Goal: Transaction & Acquisition: Purchase product/service

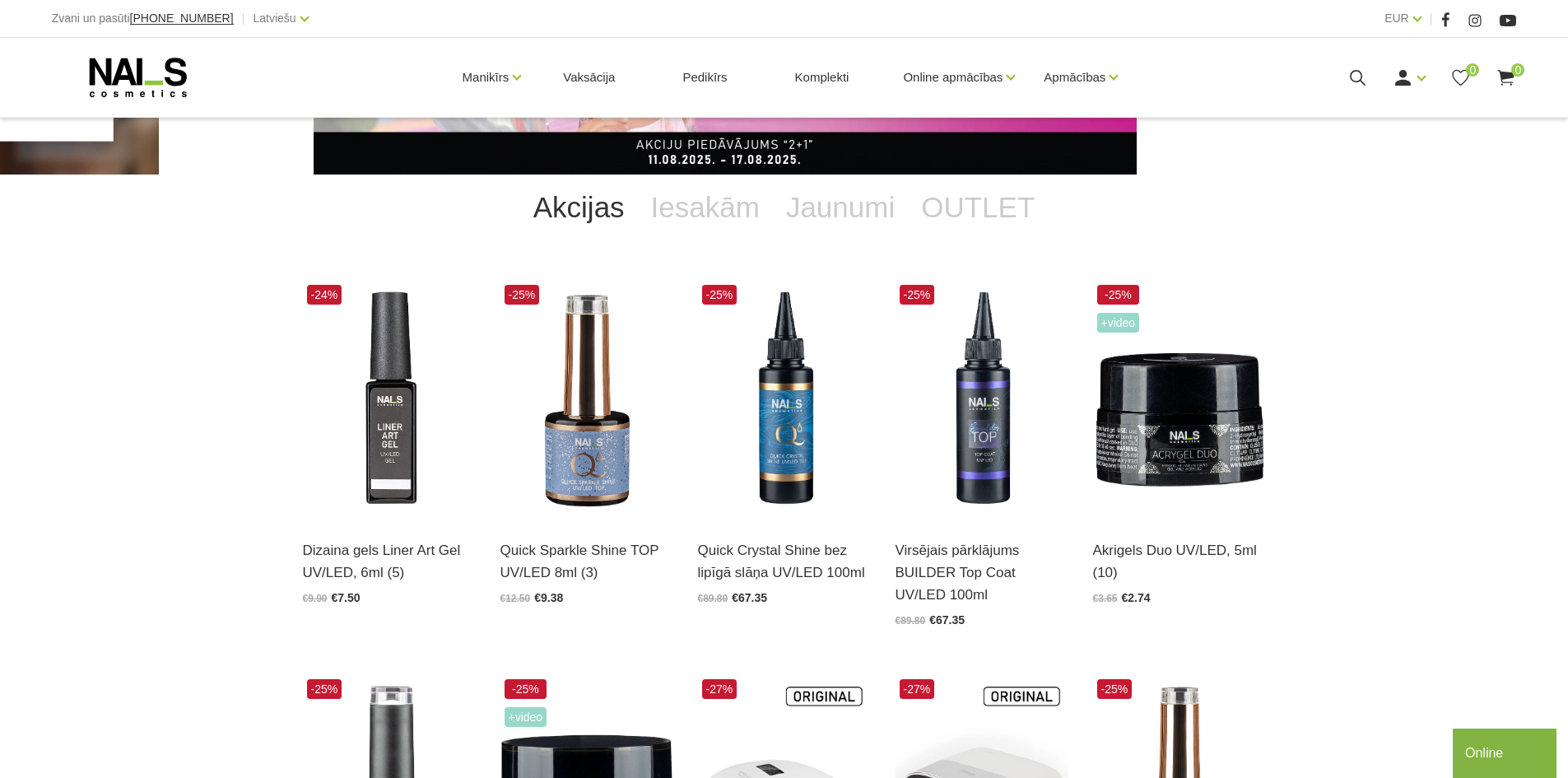
scroll to position [330, 0]
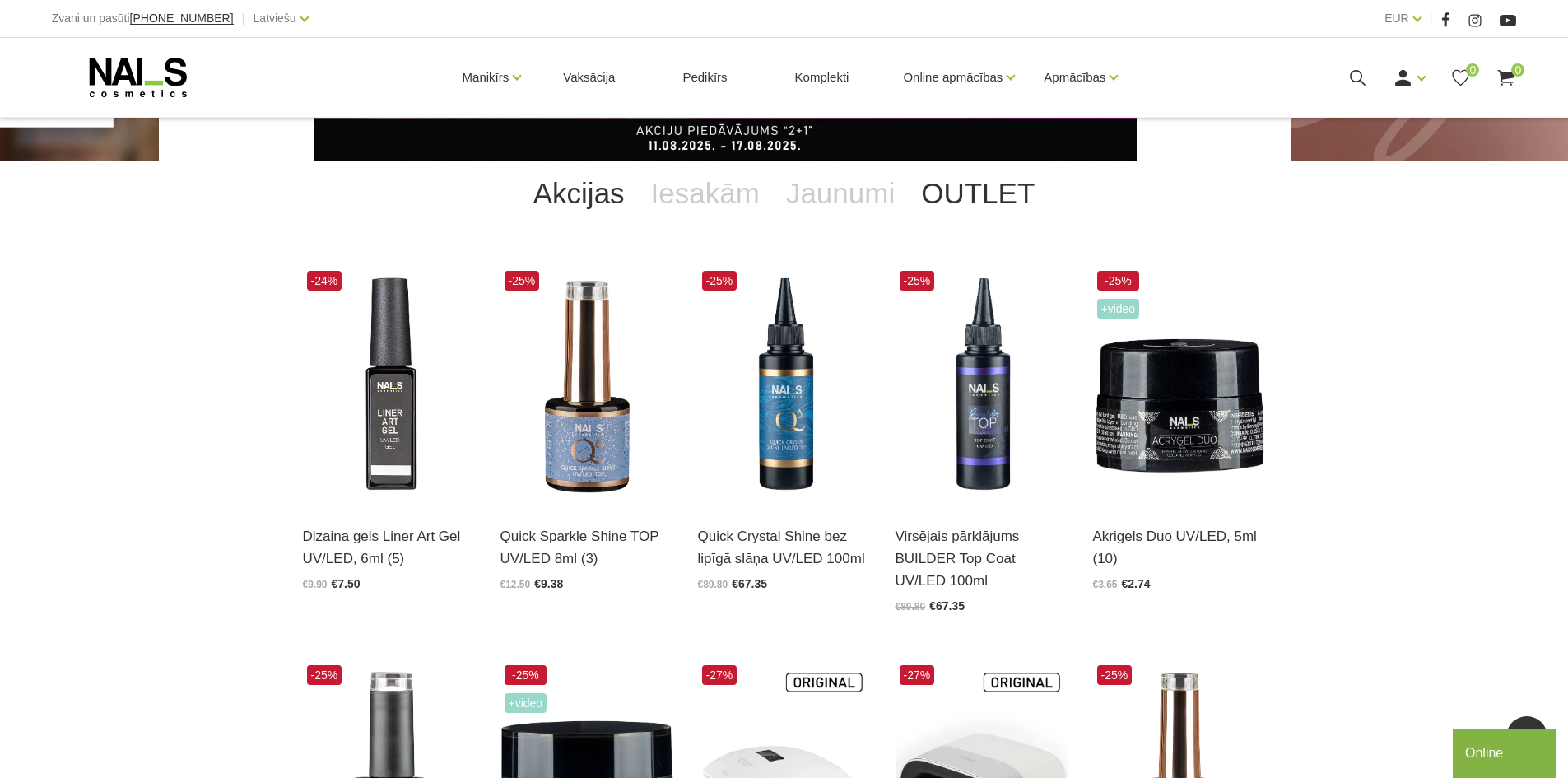
click at [963, 197] on link "OUTLET" at bounding box center [977, 193] width 140 height 66
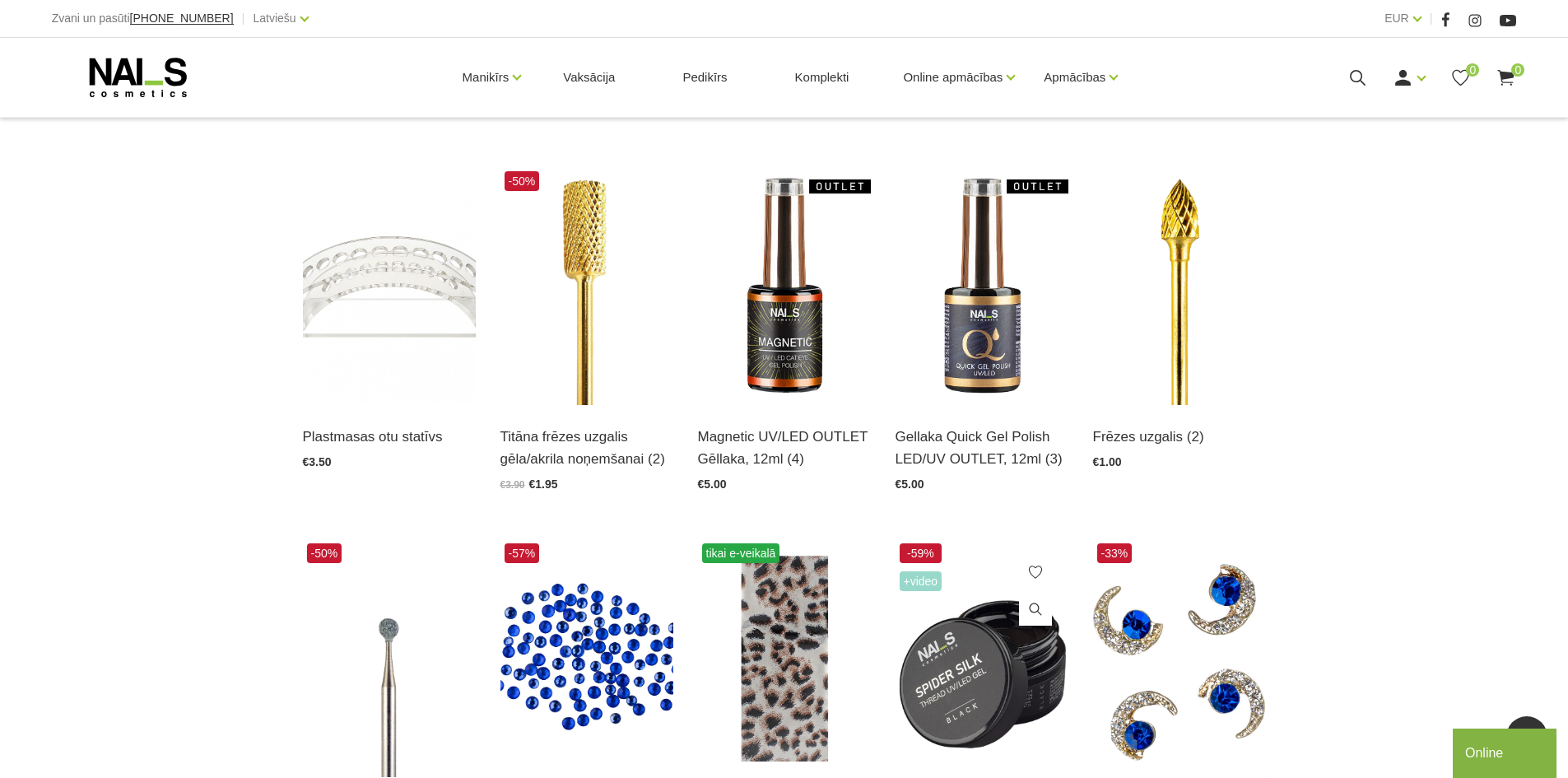
scroll to position [412, 0]
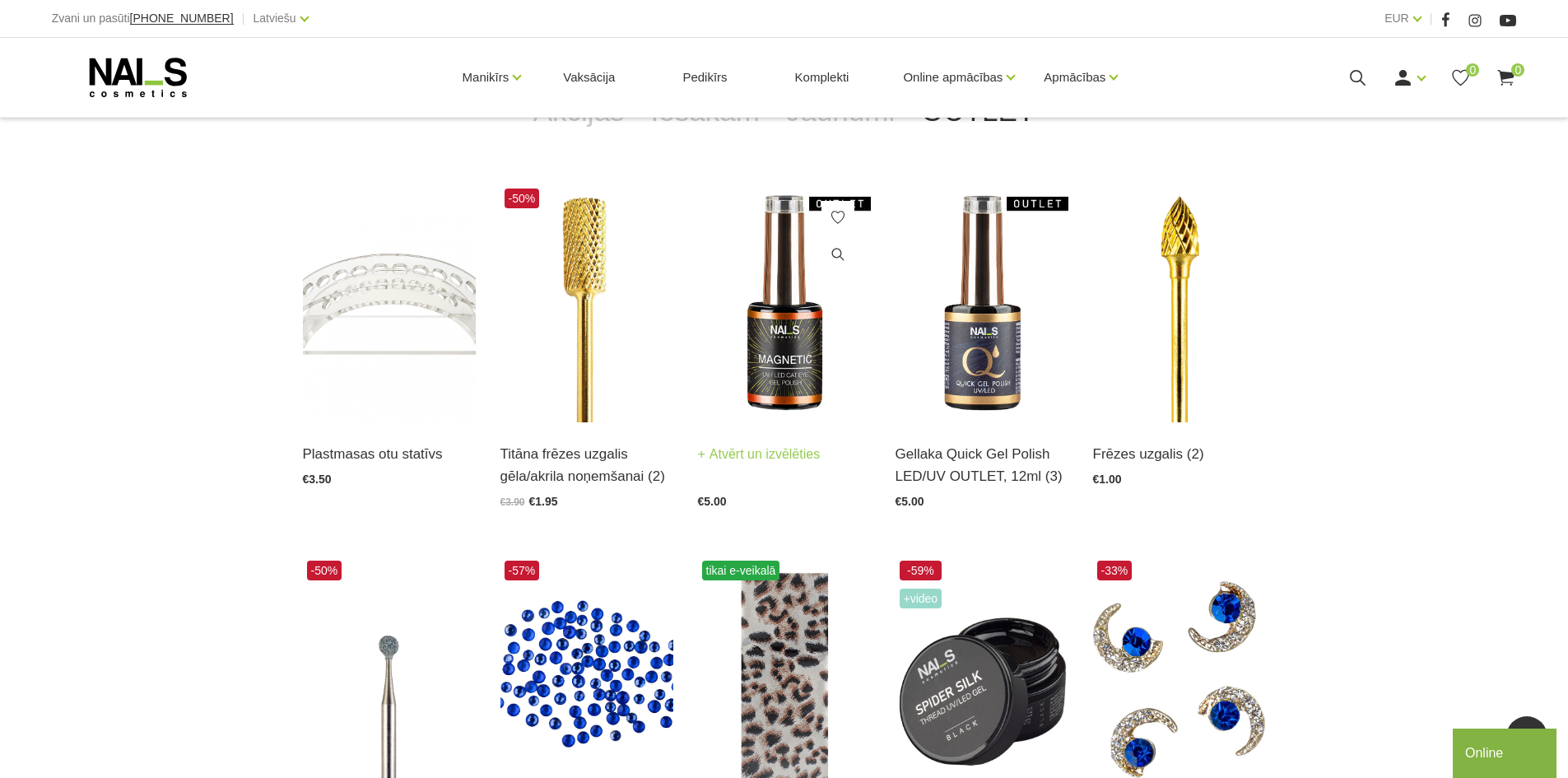
click at [800, 273] on img at bounding box center [785, 303] width 173 height 238
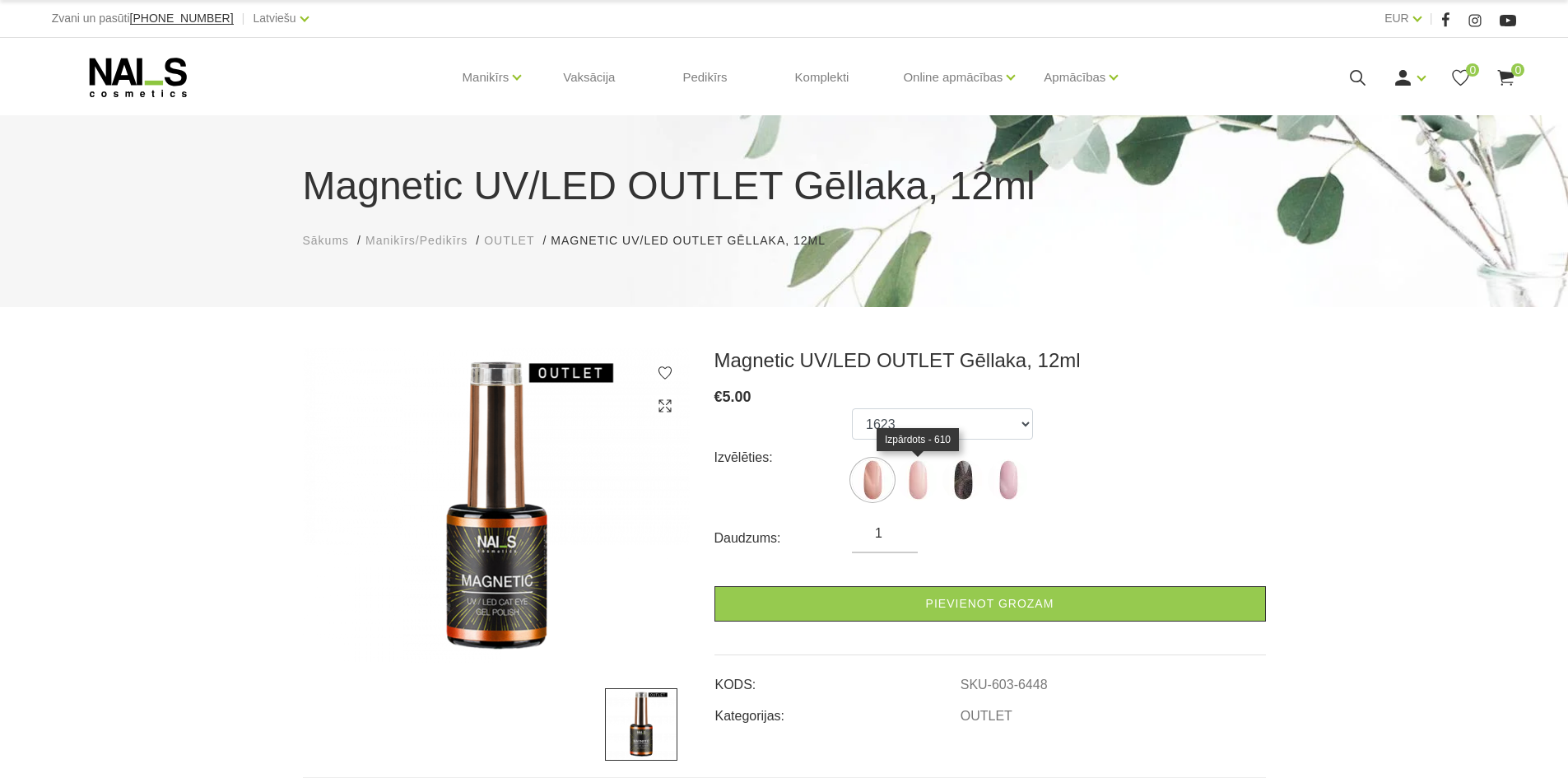
click at [912, 477] on img at bounding box center [918, 480] width 42 height 42
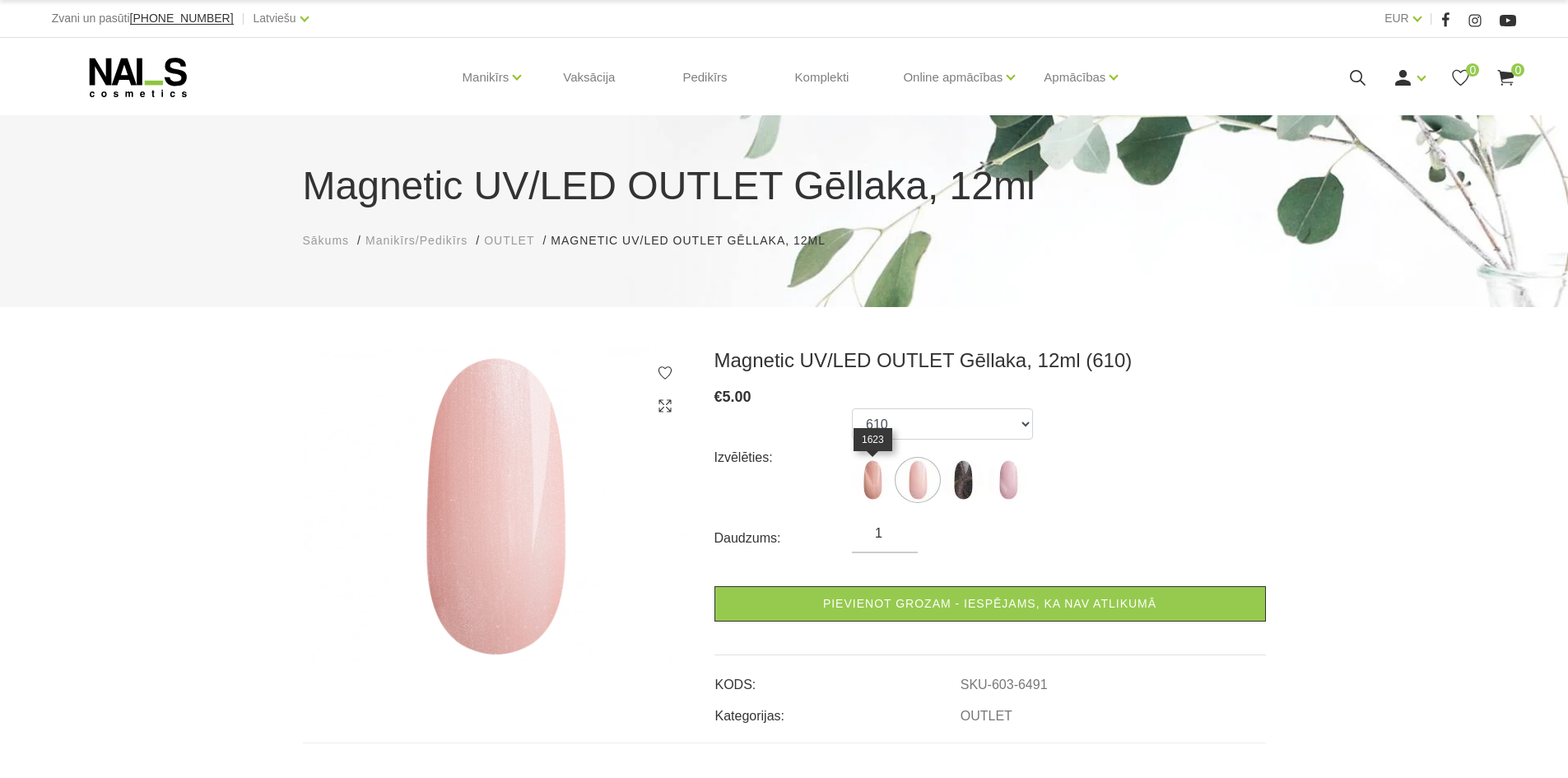
click at [878, 484] on img at bounding box center [872, 480] width 42 height 42
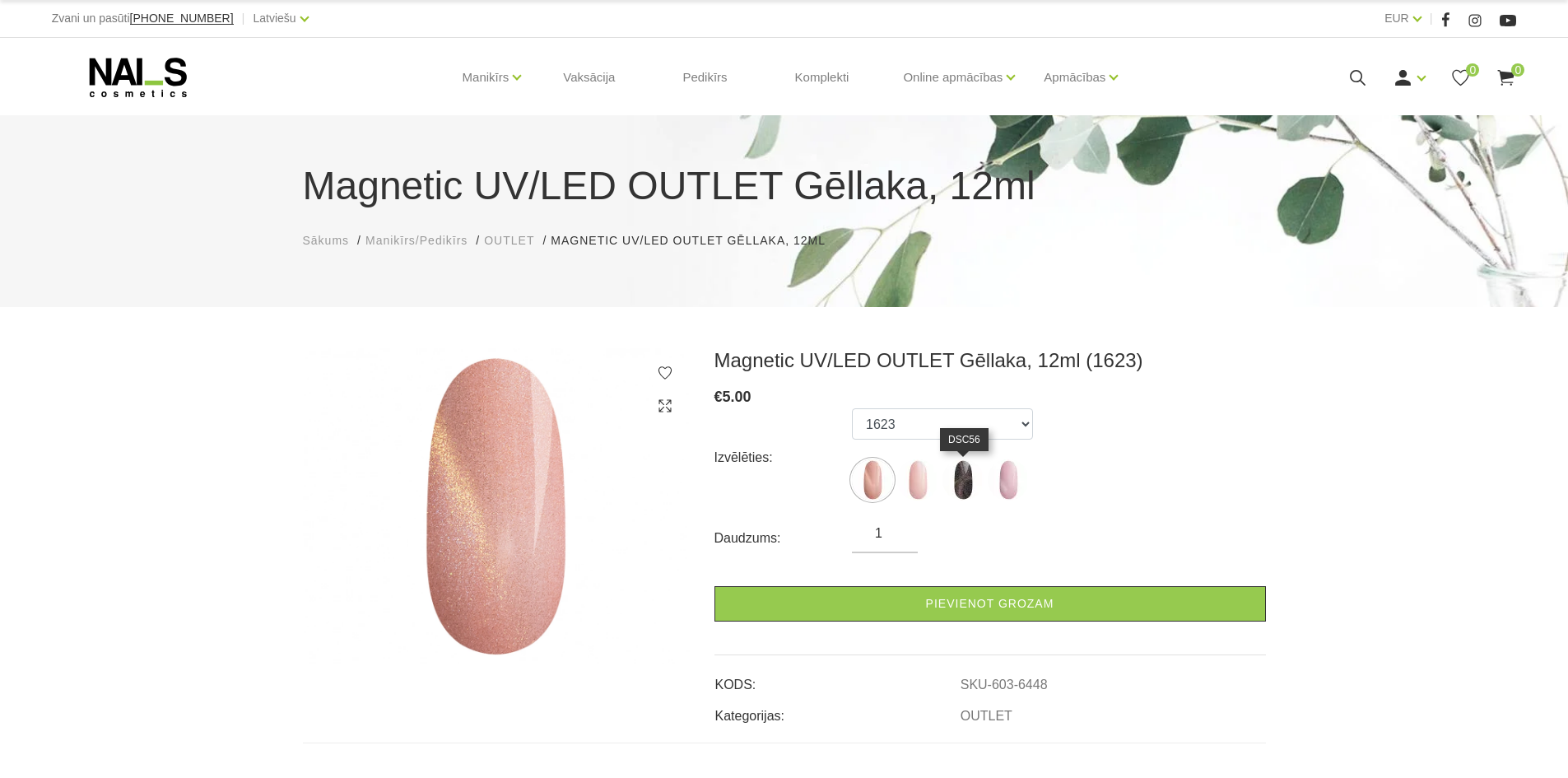
click at [956, 476] on img at bounding box center [963, 480] width 42 height 42
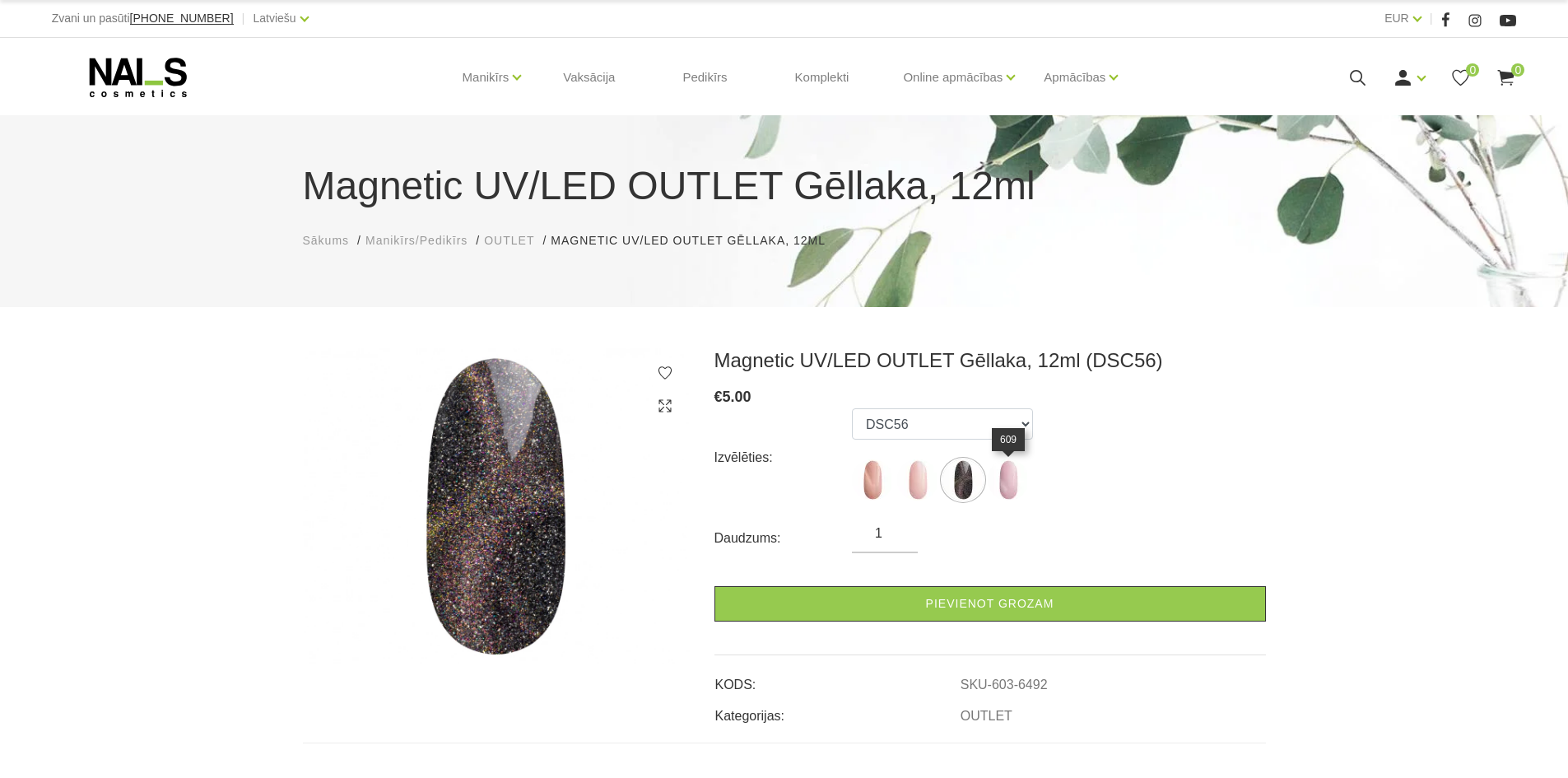
click at [993, 479] on img at bounding box center [1009, 480] width 42 height 42
select select "6494"
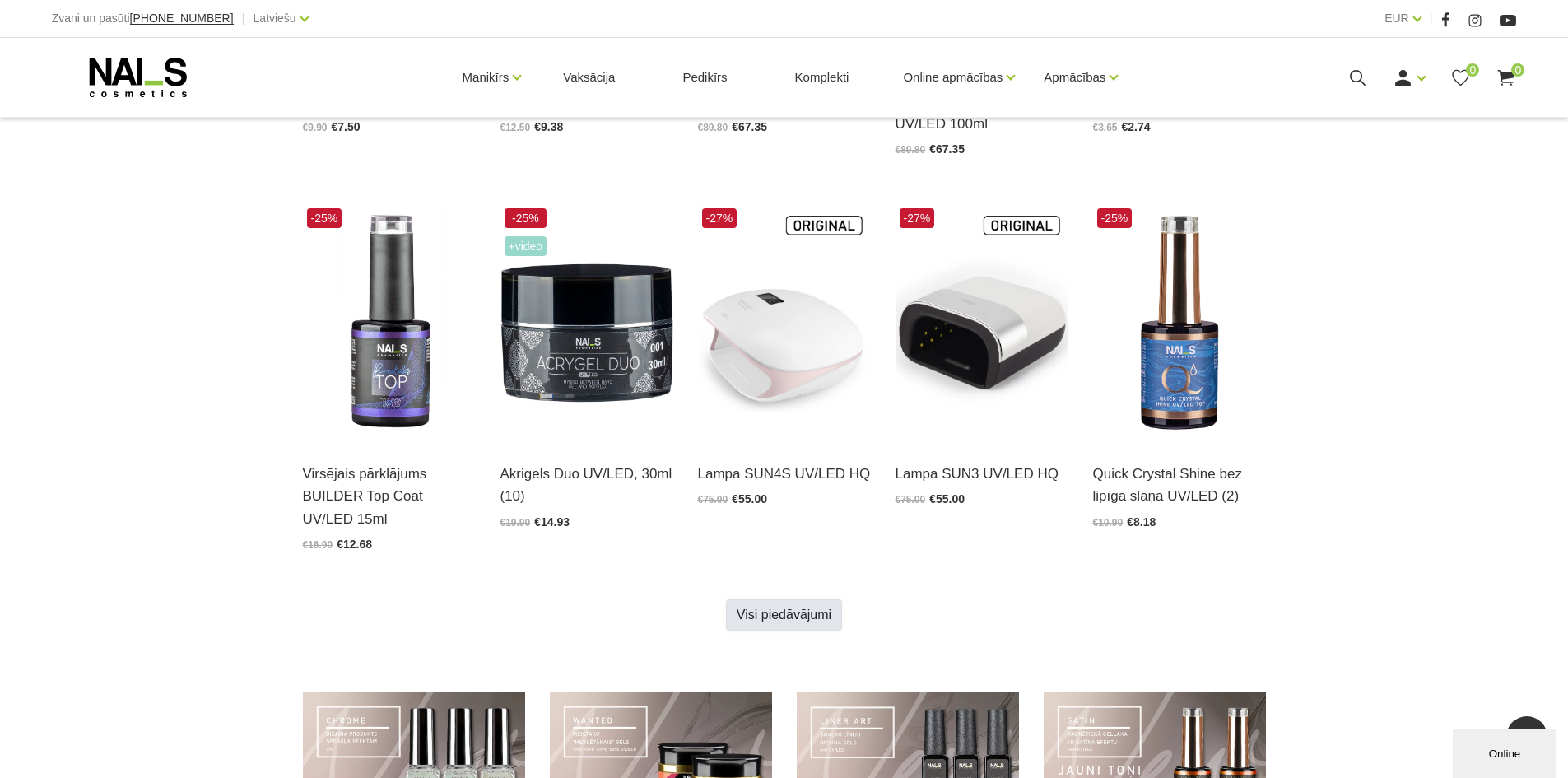
click at [813, 612] on link "Visi piedāvājumi" at bounding box center [784, 614] width 116 height 31
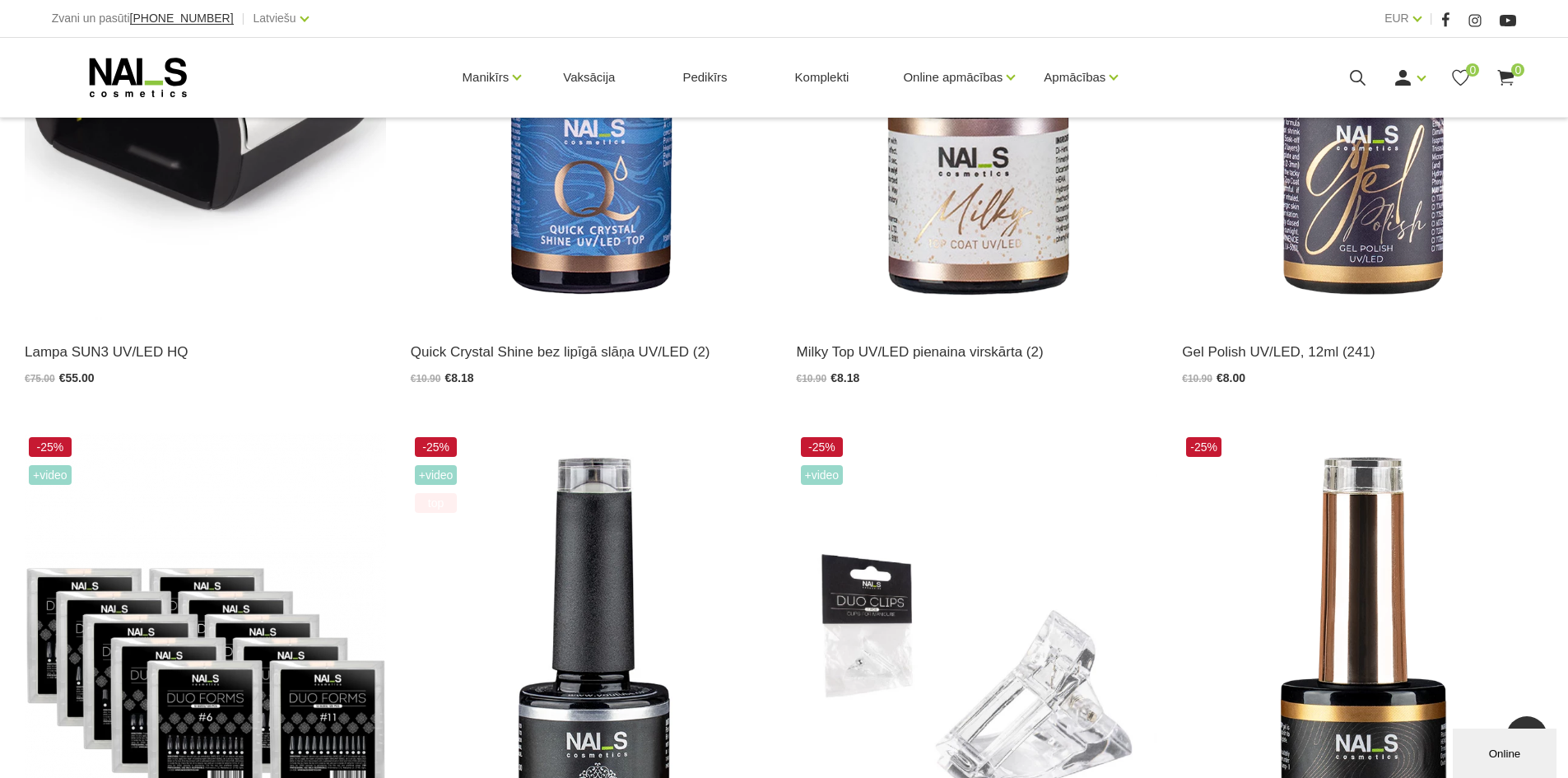
scroll to position [1729, 0]
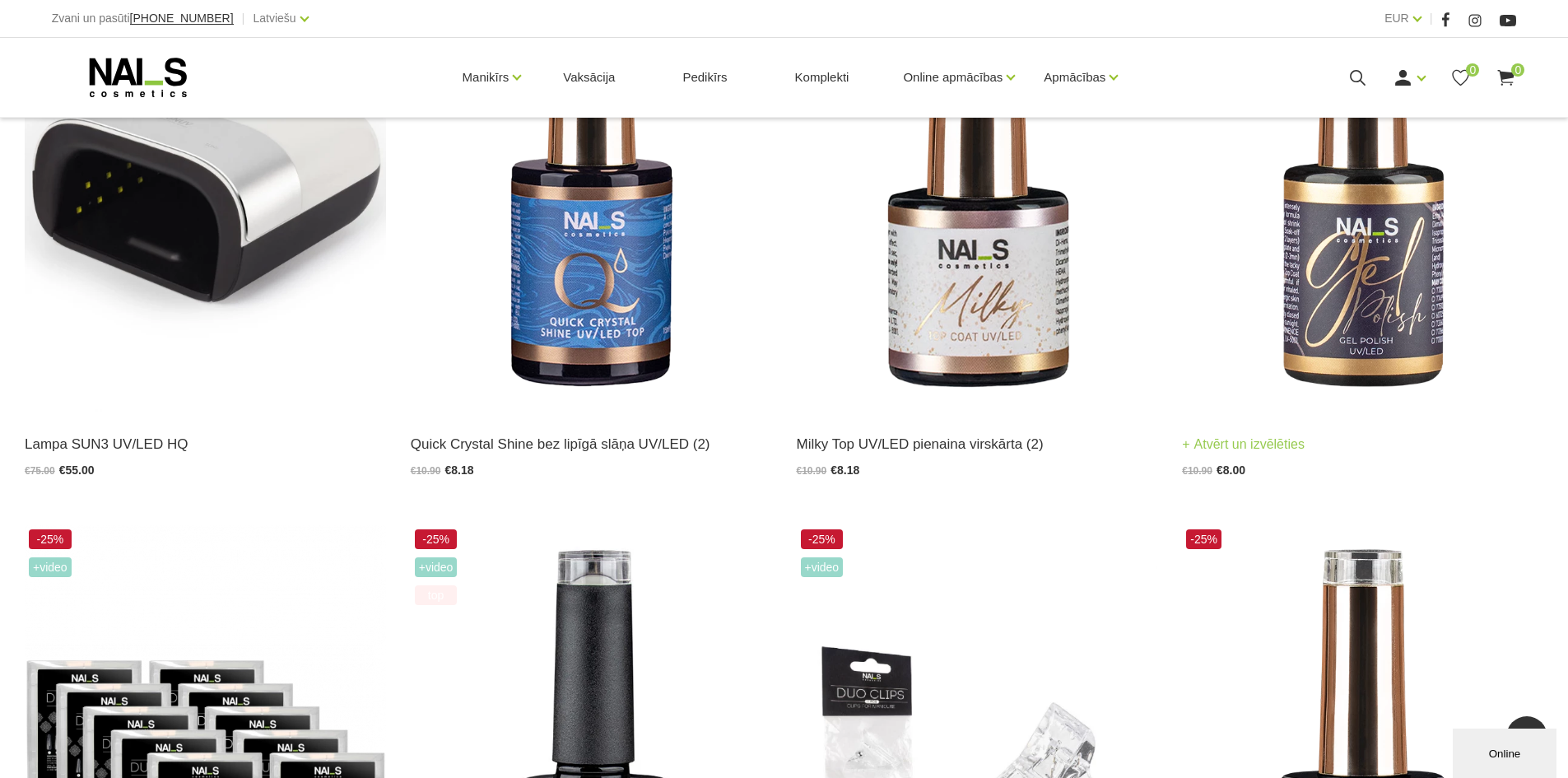
click at [1292, 310] on img at bounding box center [1363, 164] width 361 height 497
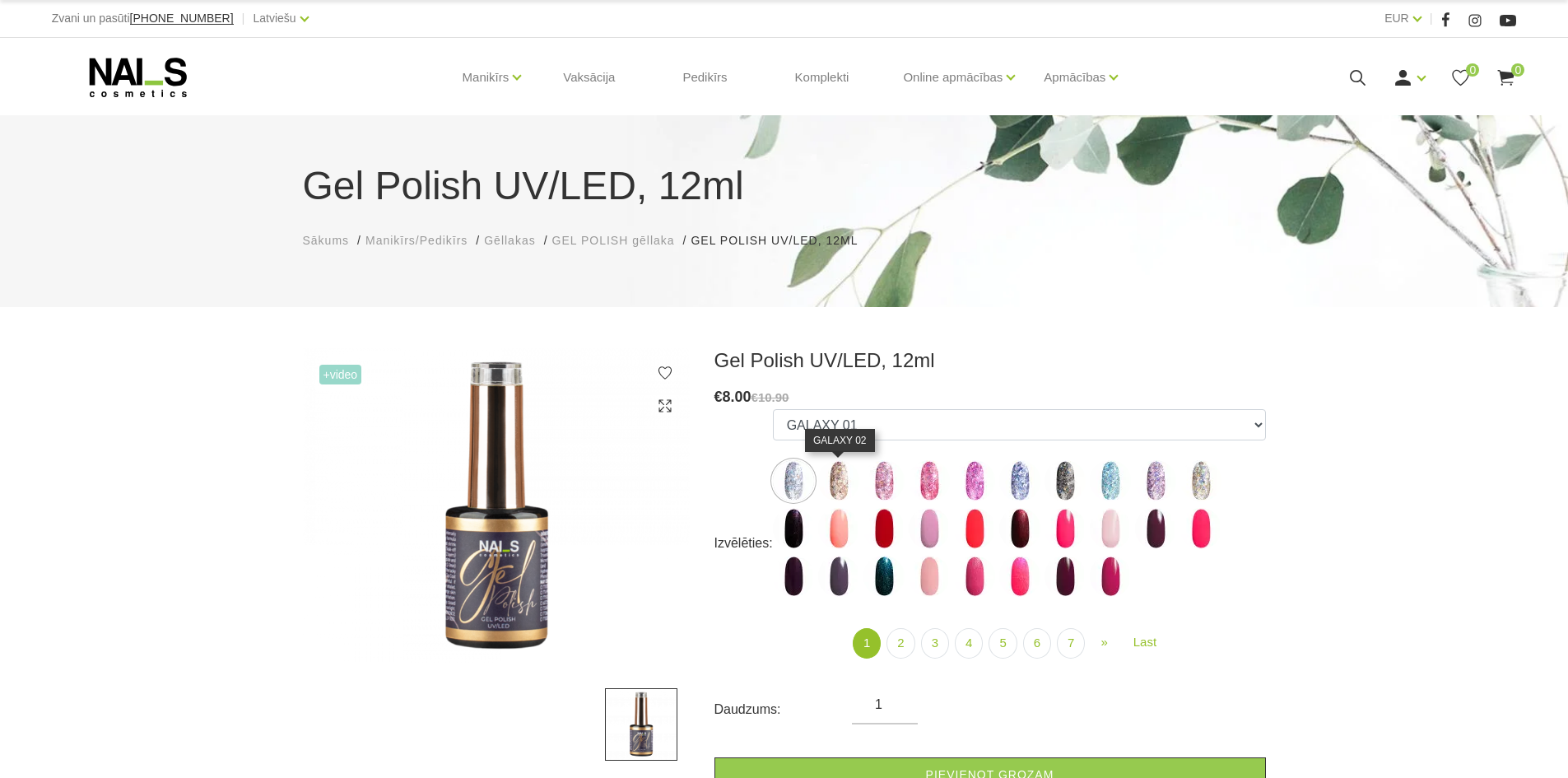
click at [848, 479] on img at bounding box center [839, 481] width 42 height 42
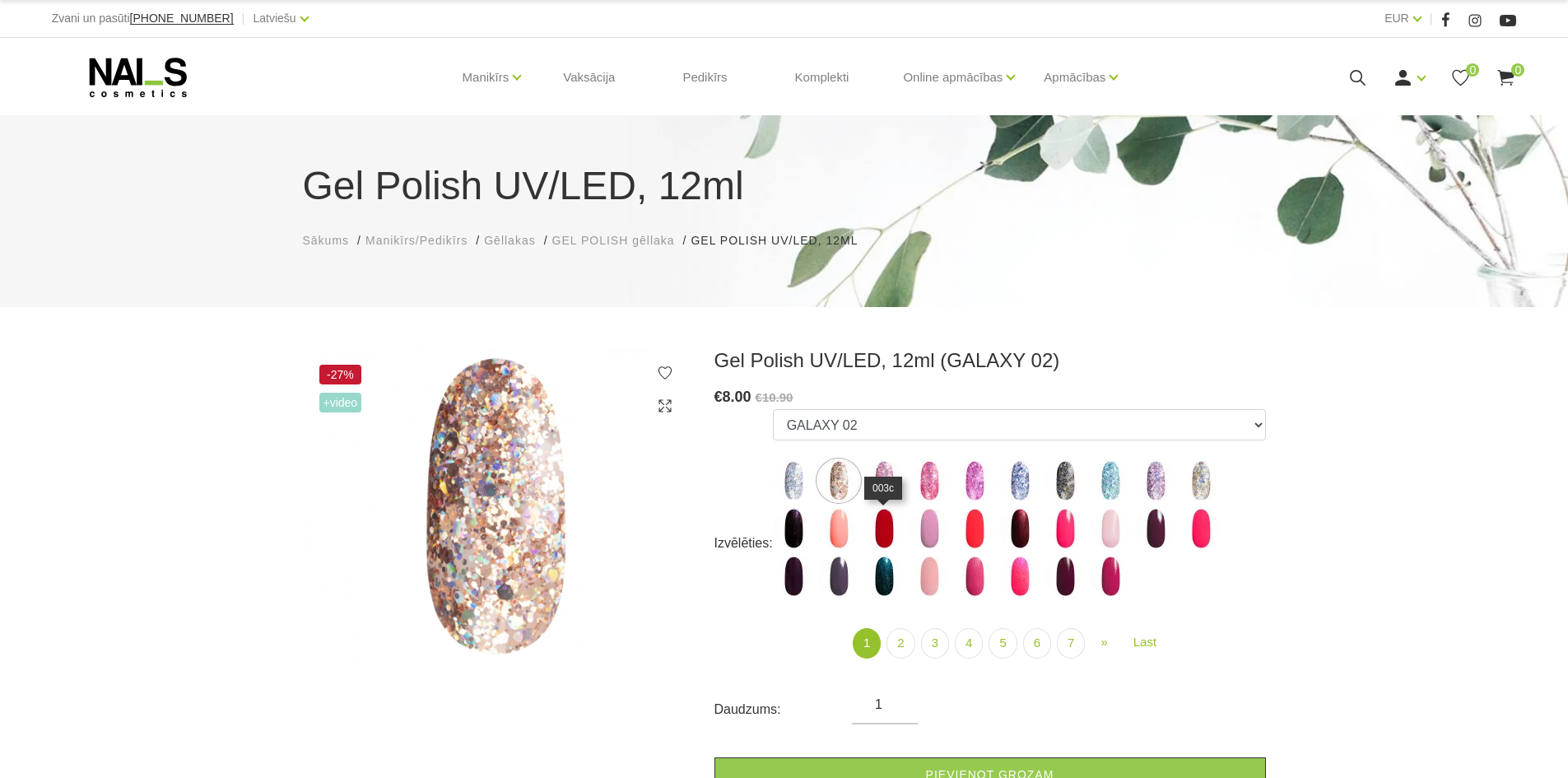
click at [898, 531] on img at bounding box center [884, 528] width 42 height 42
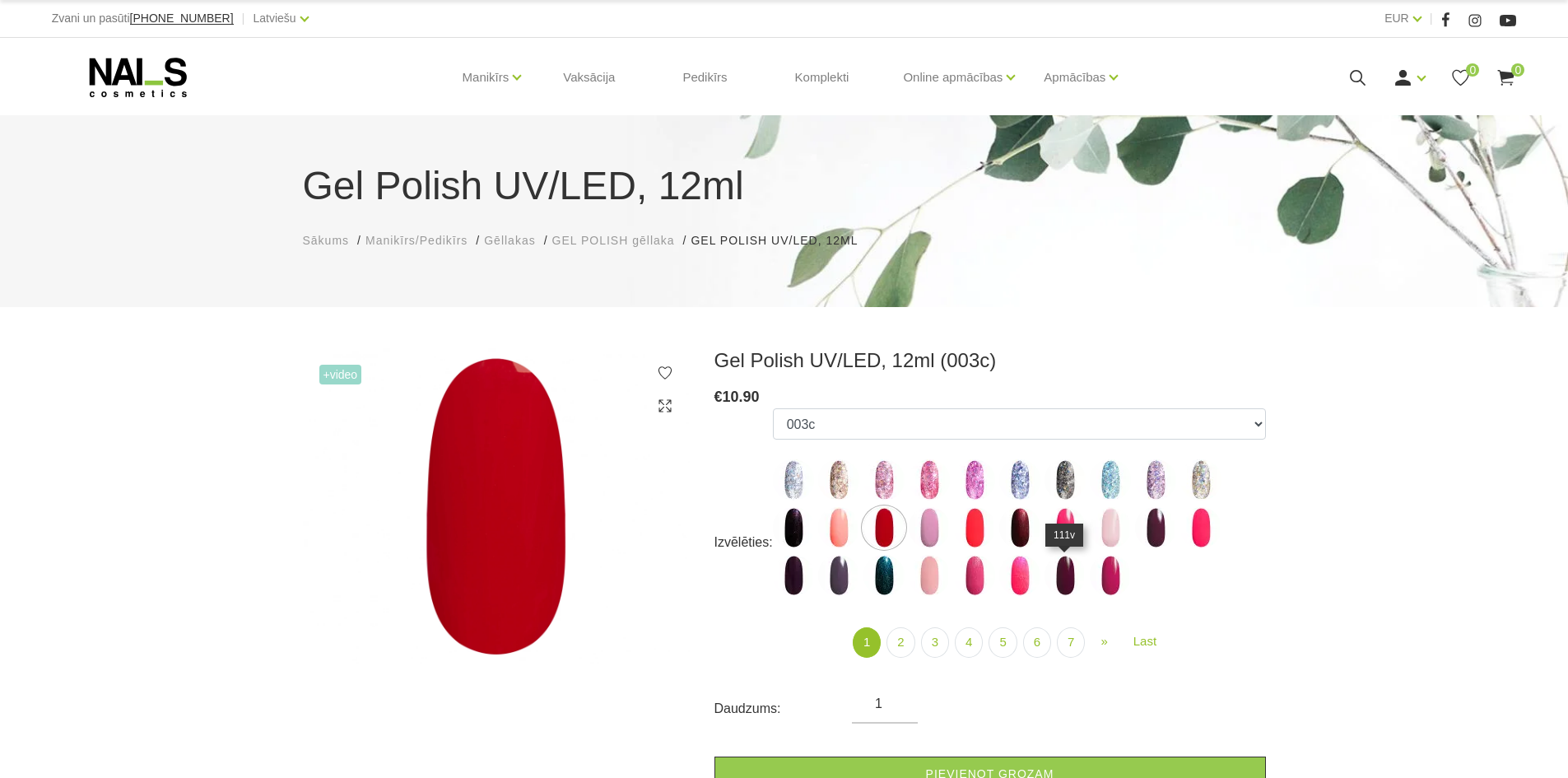
click at [1081, 570] on img at bounding box center [1065, 575] width 42 height 42
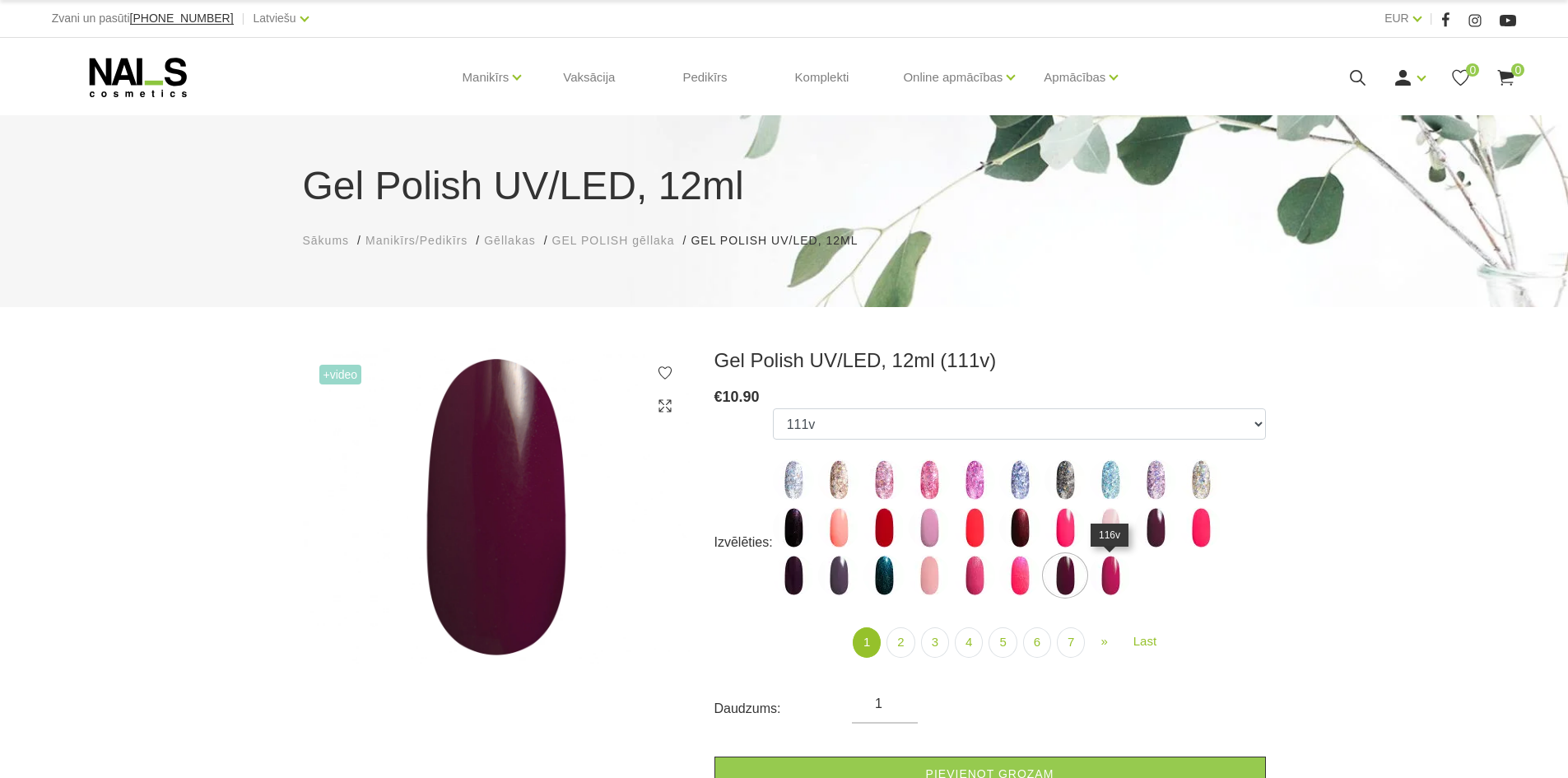
click at [1117, 581] on img at bounding box center [1110, 575] width 42 height 42
select select "4024"
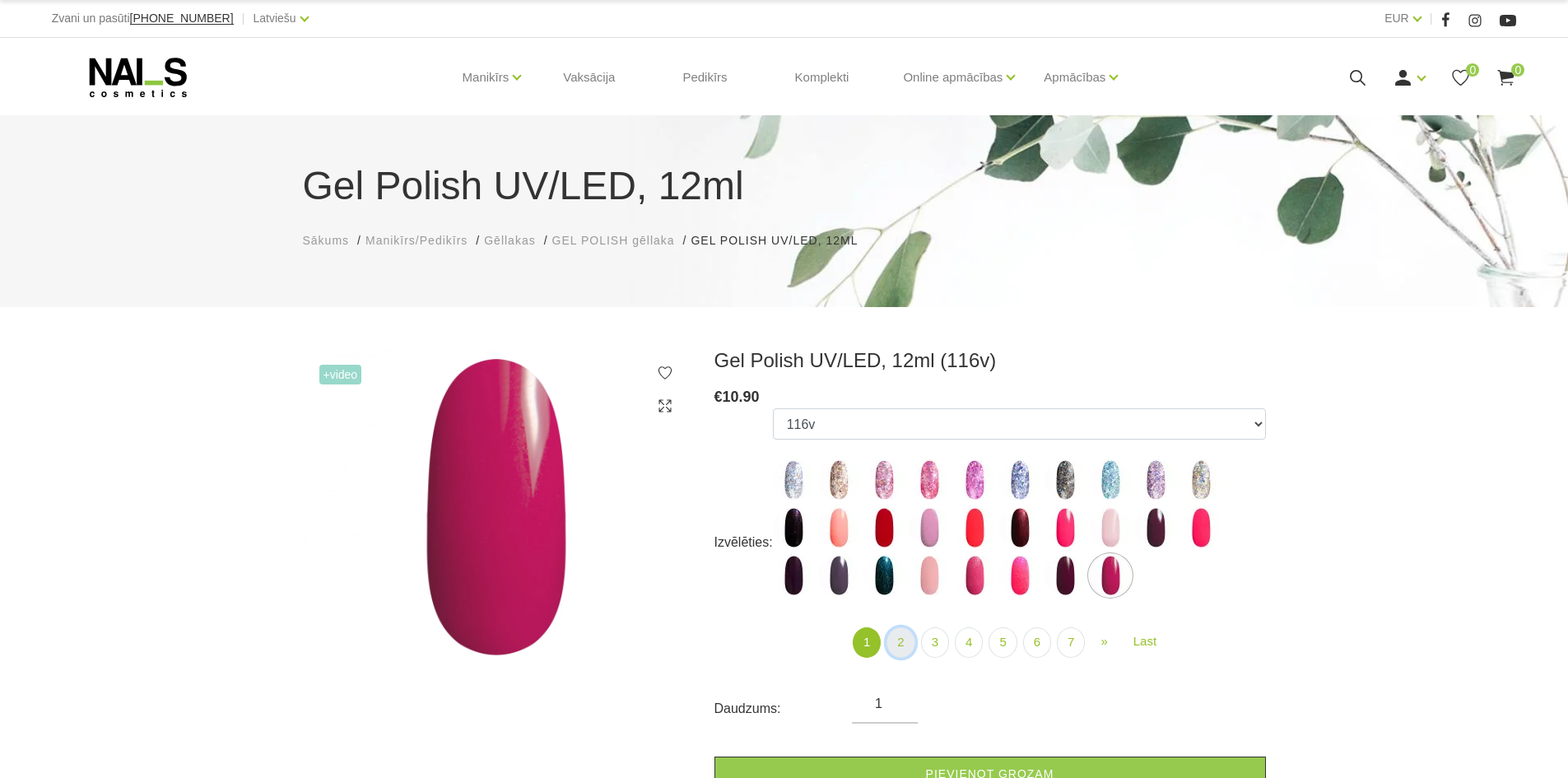
click at [912, 649] on link "2" at bounding box center [900, 642] width 28 height 31
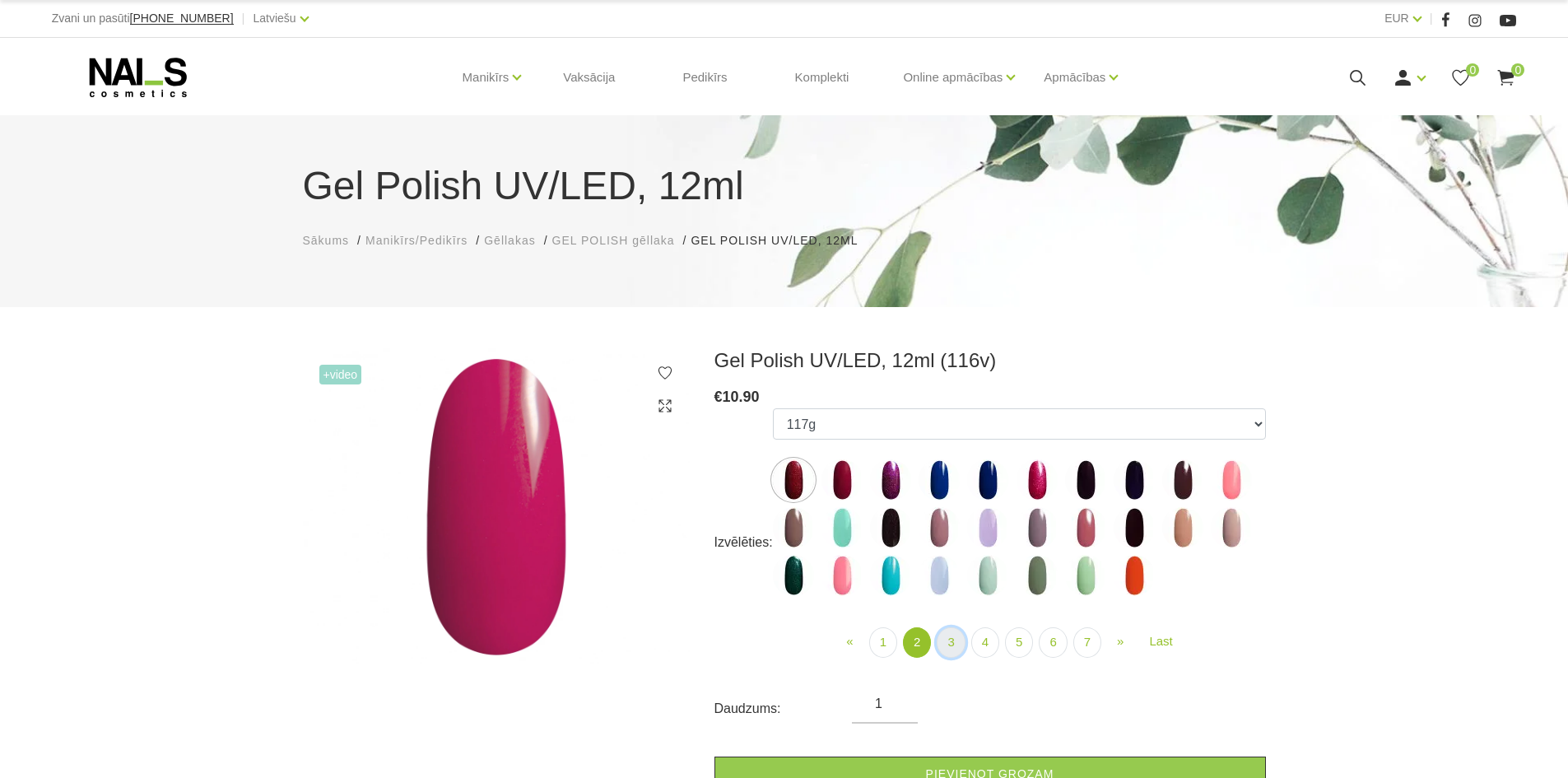
click at [944, 642] on link "3" at bounding box center [950, 642] width 28 height 31
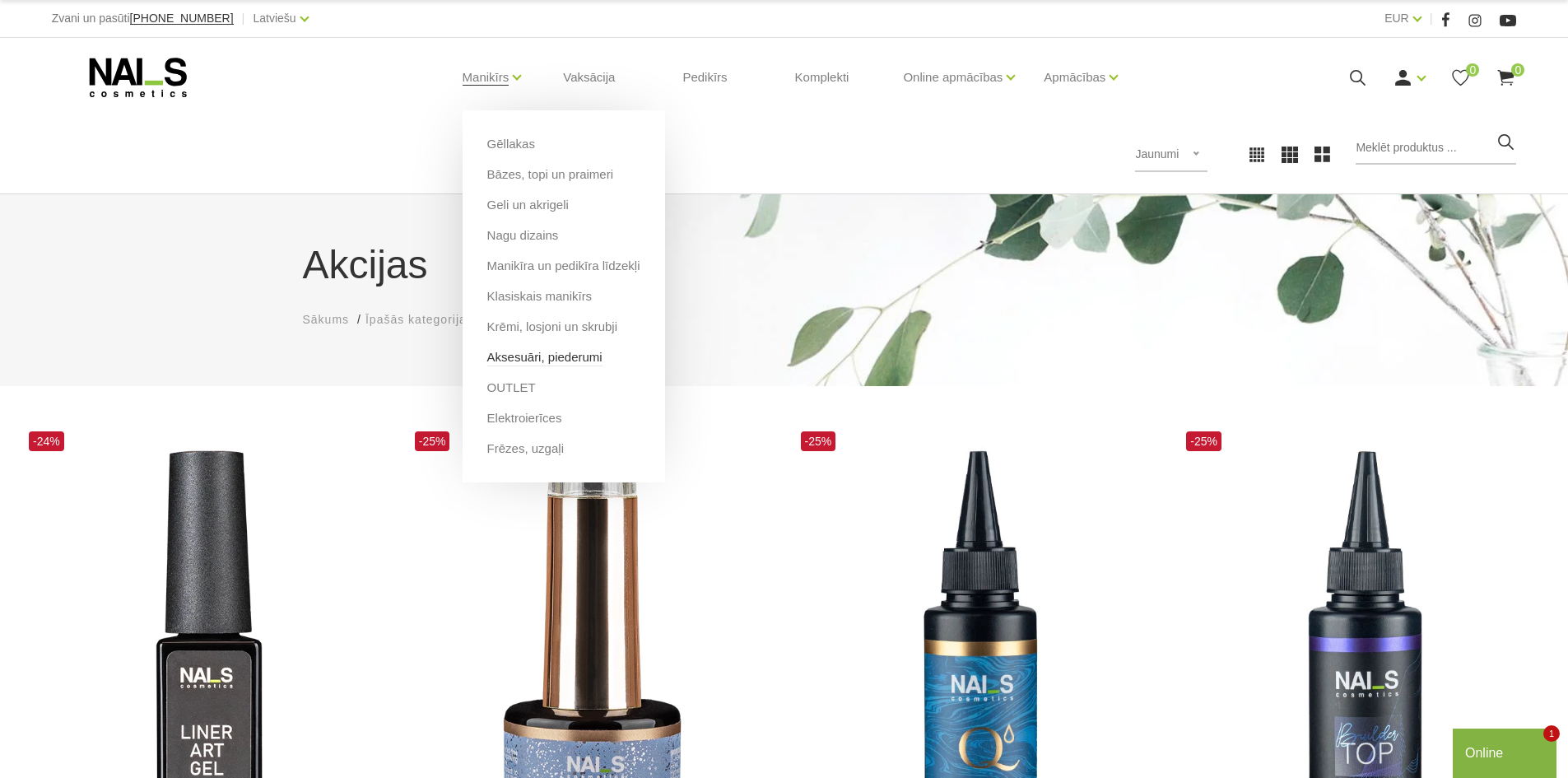
click at [561, 359] on link "Aksesuāri, piederumi" at bounding box center [545, 357] width 115 height 18
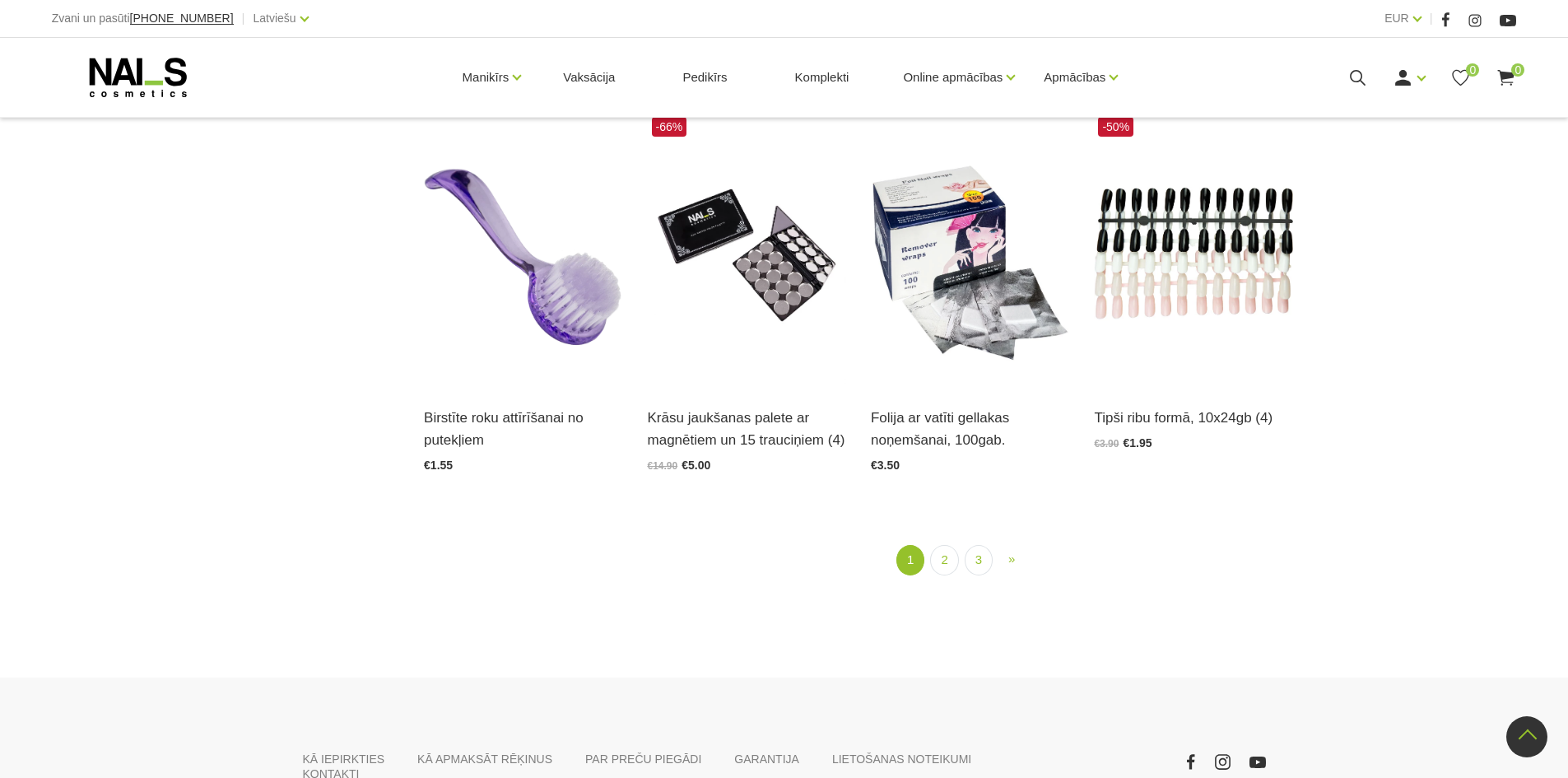
scroll to position [2058, 0]
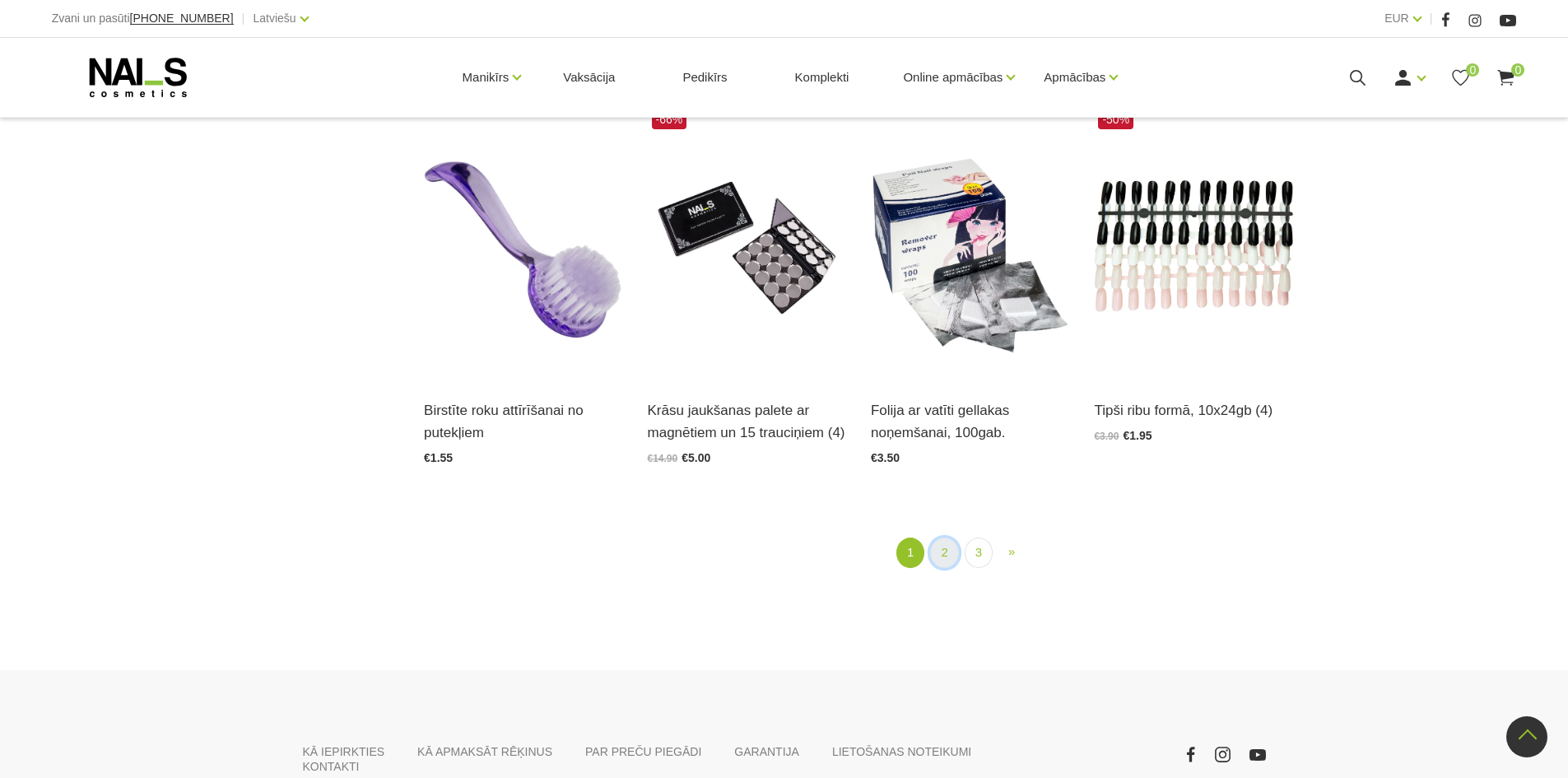
click at [948, 558] on link "2" at bounding box center [944, 553] width 28 height 31
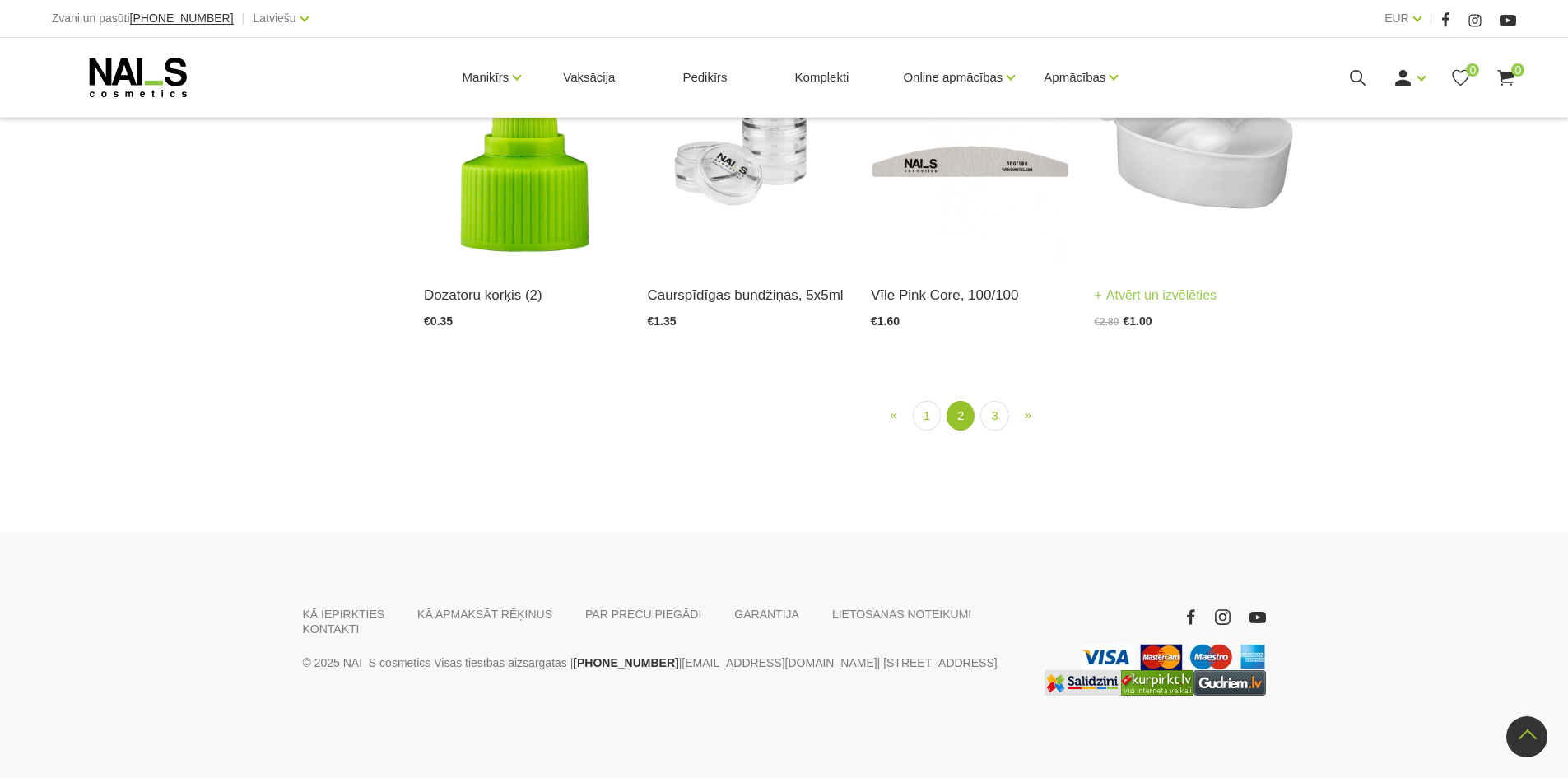
scroll to position [1983, 0]
click at [1004, 431] on link "3" at bounding box center [994, 416] width 28 height 31
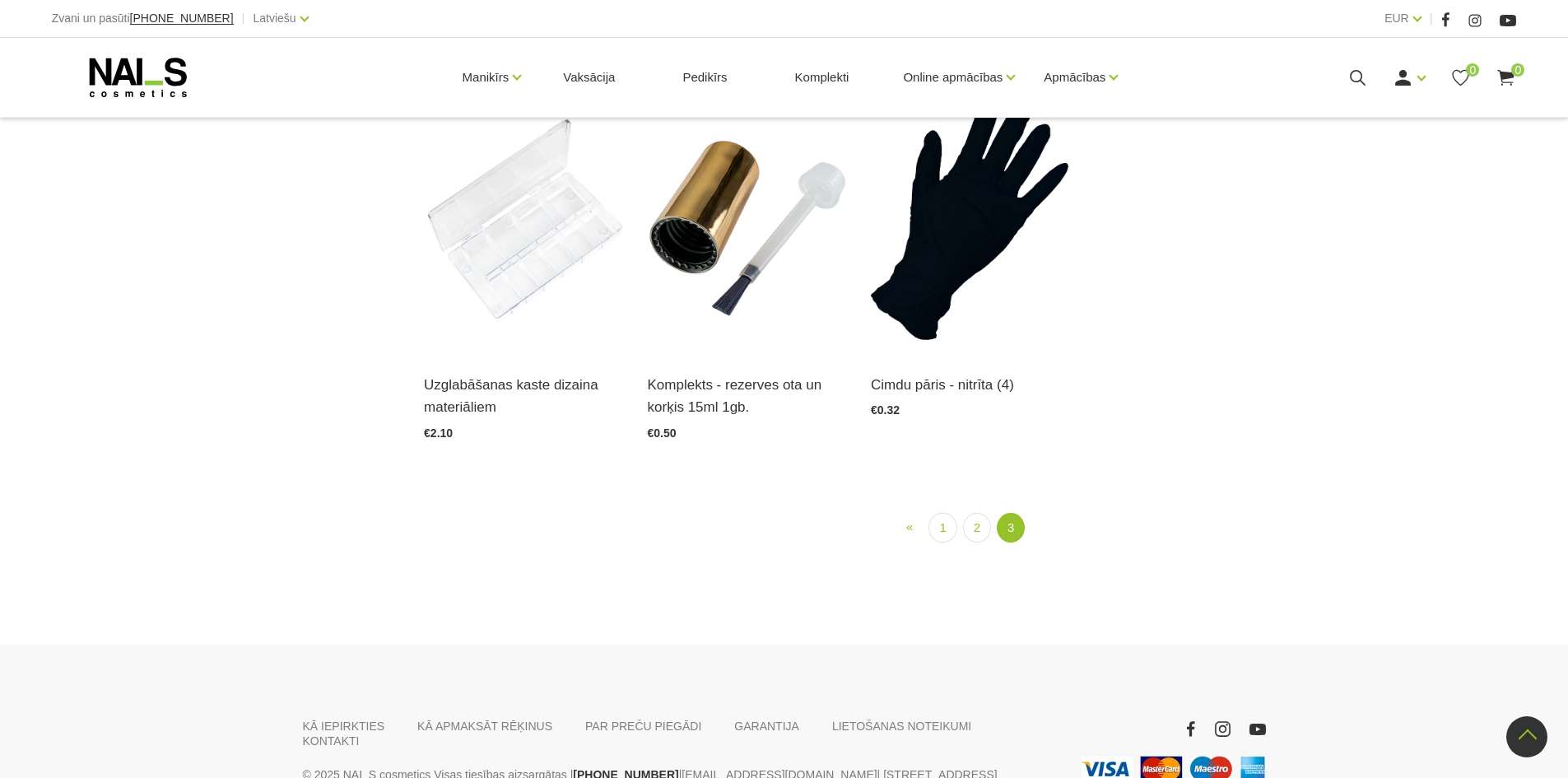
scroll to position [1407, 0]
